Goal: Task Accomplishment & Management: Manage account settings

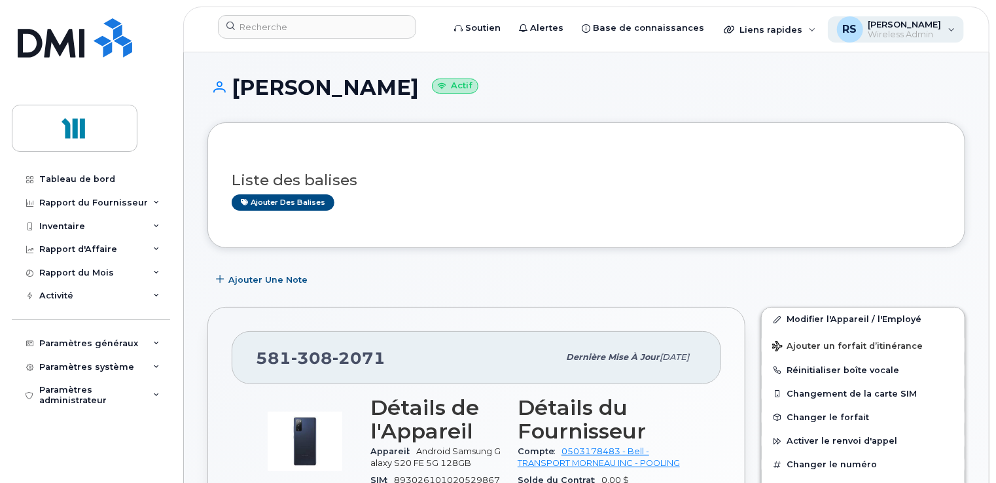
click at [951, 30] on div "RS [PERSON_NAME] Wireless Admin" at bounding box center [895, 29] width 137 height 26
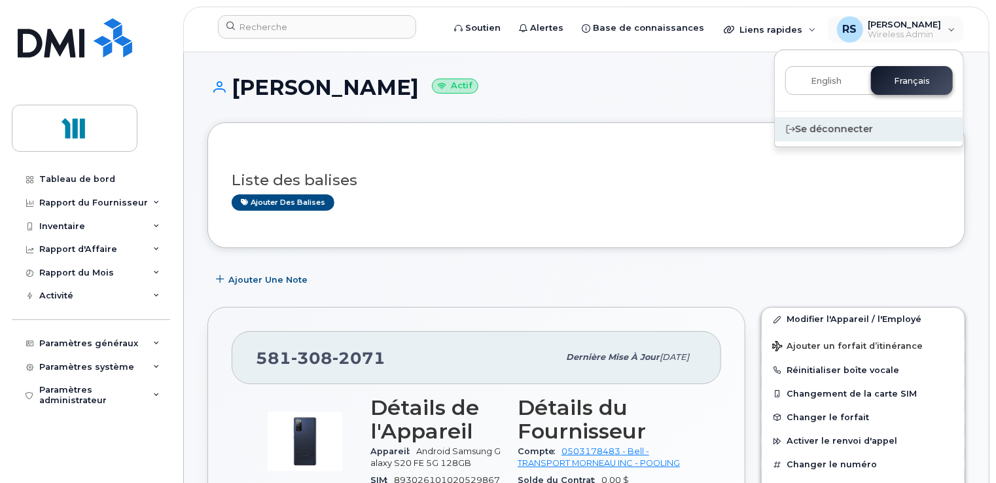
click at [846, 130] on div "Se déconnecter" at bounding box center [868, 129] width 188 height 24
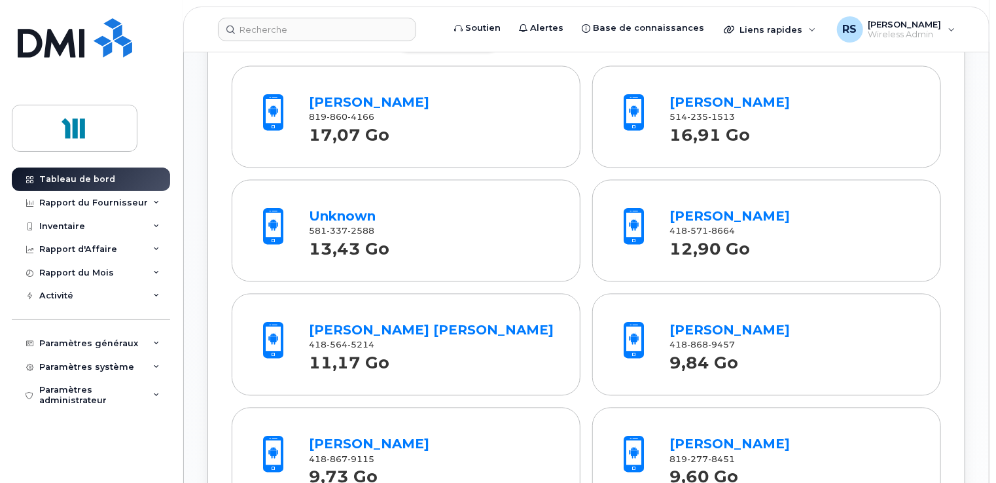
scroll to position [1177, 0]
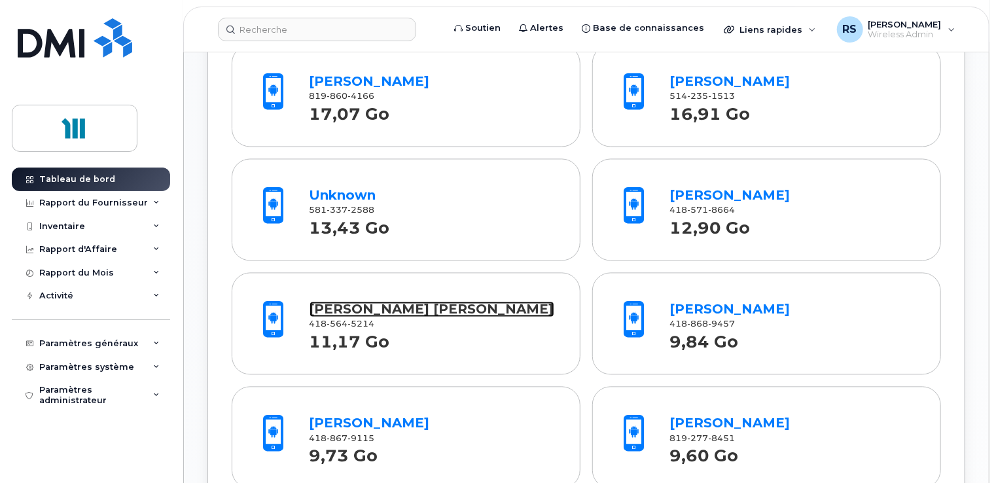
click at [348, 317] on link "[PERSON_NAME] Trottier" at bounding box center [431, 310] width 245 height 16
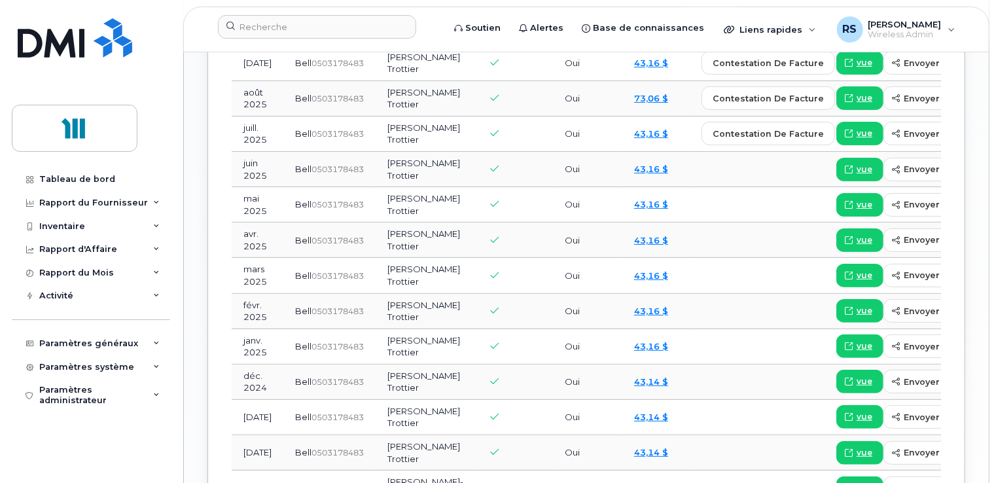
scroll to position [1504, 0]
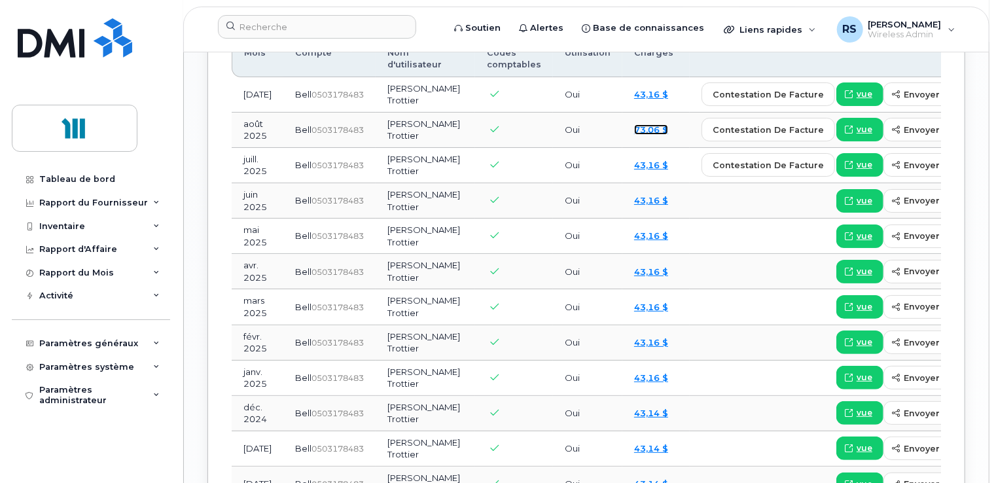
click at [634, 135] on link "73,06 $" at bounding box center [651, 129] width 34 height 10
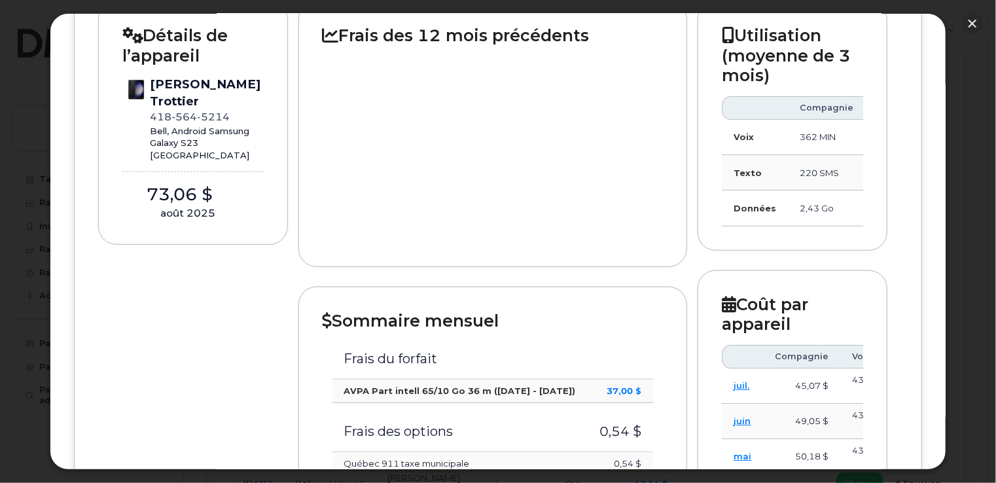
scroll to position [0, 0]
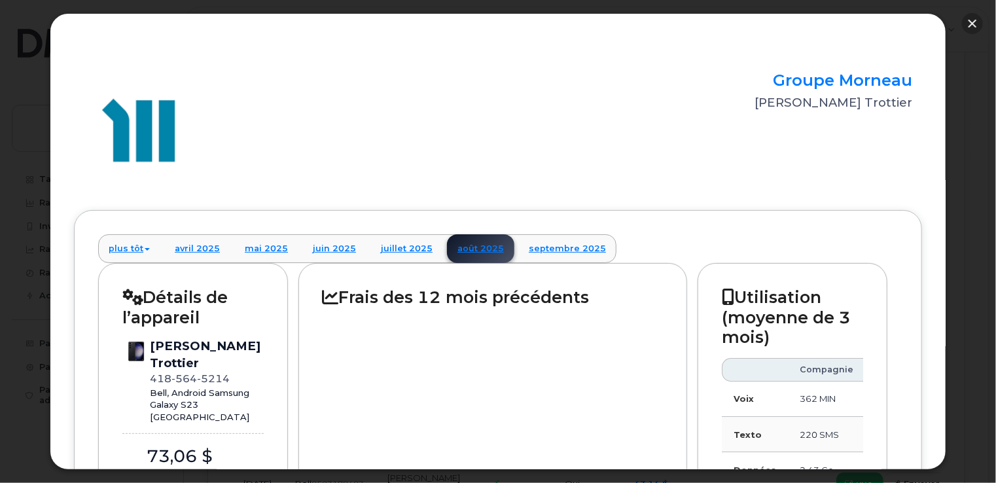
click at [974, 21] on button "button" at bounding box center [972, 23] width 21 height 21
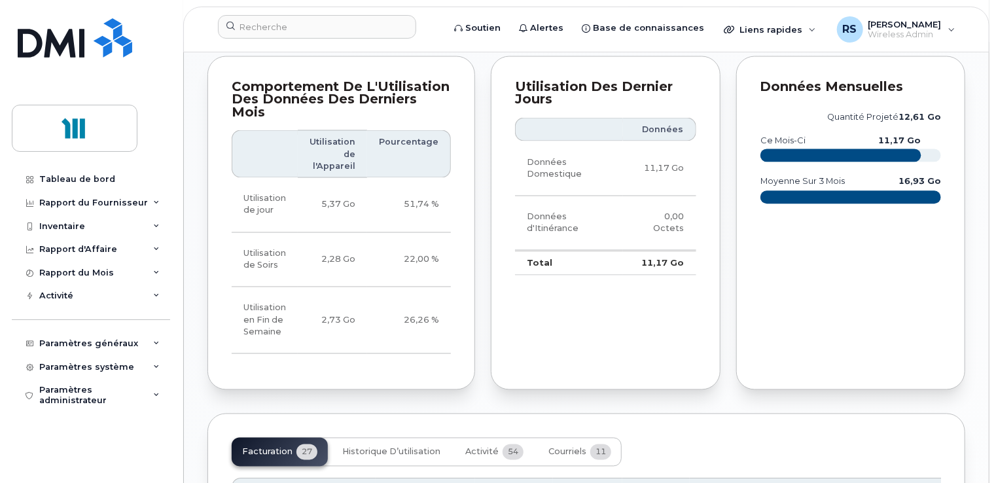
scroll to position [1047, 0]
